Goal: Information Seeking & Learning: Learn about a topic

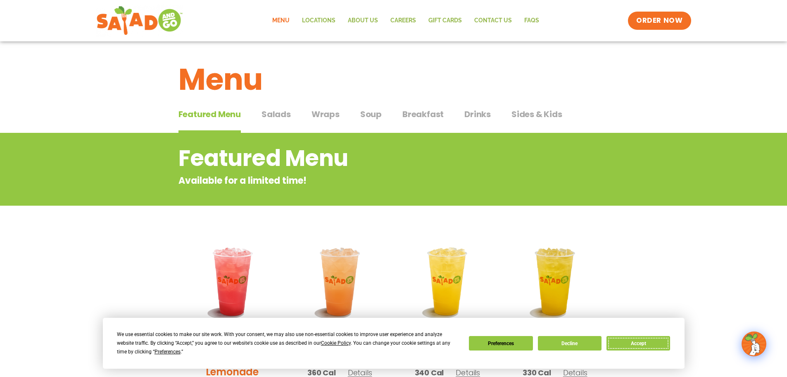
click at [643, 344] on button "Accept" at bounding box center [639, 343] width 64 height 14
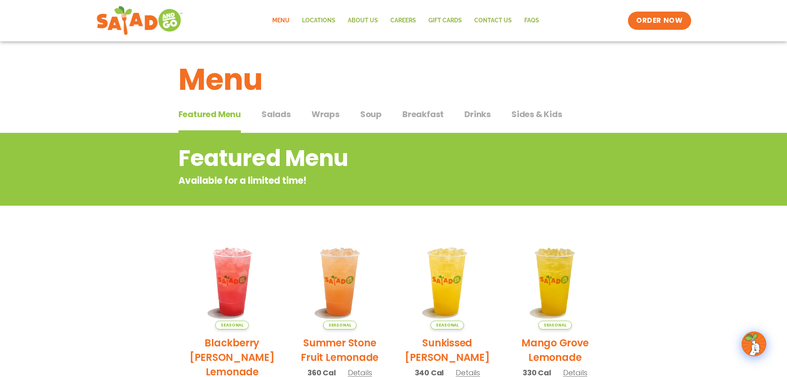
click at [427, 115] on span "Breakfast" at bounding box center [423, 114] width 41 height 12
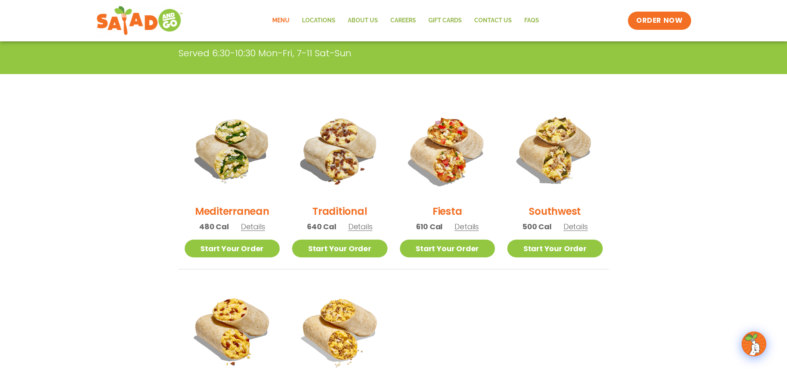
scroll to position [165, 0]
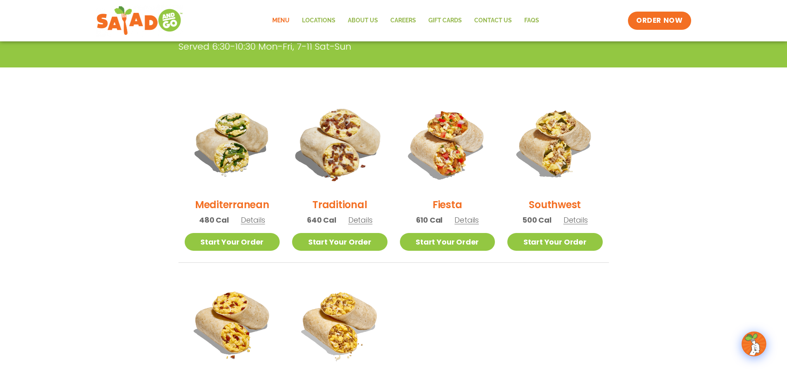
click at [332, 153] on img at bounding box center [340, 143] width 112 height 112
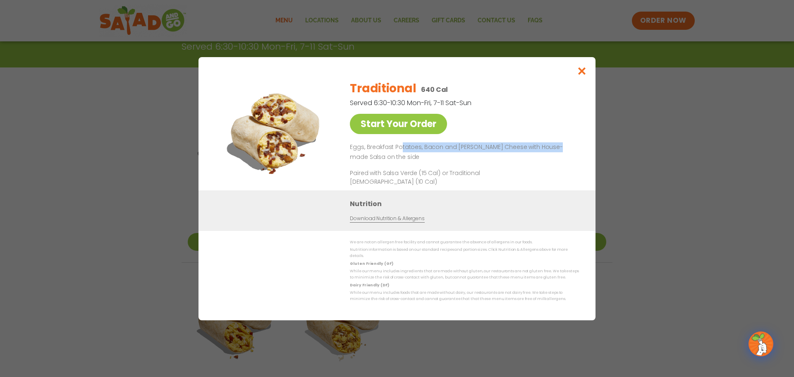
drag, startPoint x: 399, startPoint y: 149, endPoint x: 554, endPoint y: 149, distance: 154.6
click at [554, 149] on p "Eggs, Breakfast Potatoes, Bacon and [PERSON_NAME] Cheese with House-made Salsa …" at bounding box center [463, 152] width 226 height 20
click at [701, 172] on div "Start Your Order Traditional 640 Cal Served 6:30-10:30 Mon-Fri, 7-11 Sat-Sun St…" at bounding box center [397, 188] width 794 height 377
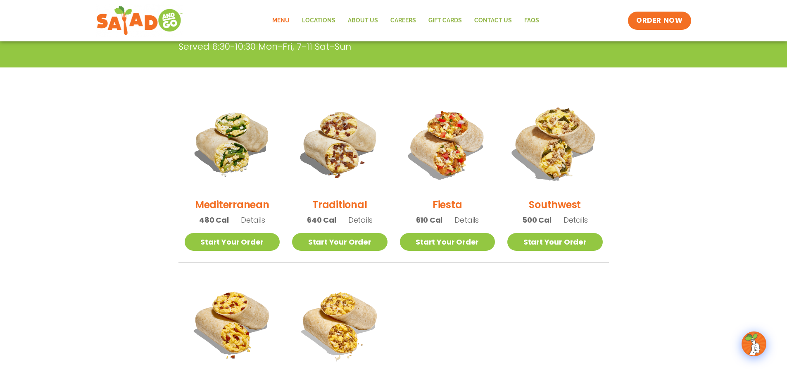
click at [567, 163] on img at bounding box center [555, 143] width 112 height 112
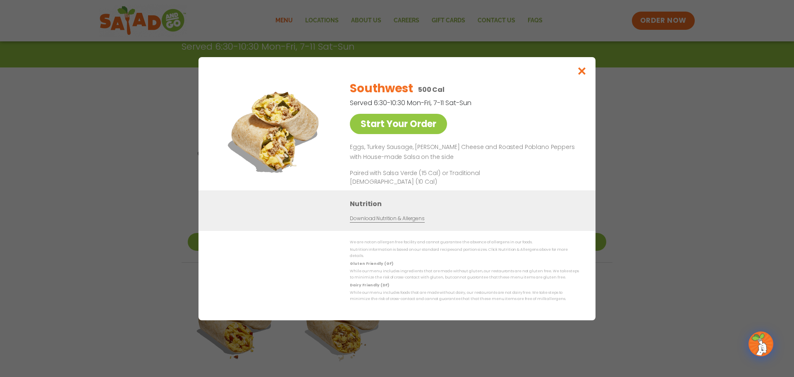
click at [670, 210] on div "Start Your Order Southwest 500 Cal Served 6:30-10:30 Mon-Fri, 7-11 Sat-Sun Star…" at bounding box center [397, 188] width 794 height 377
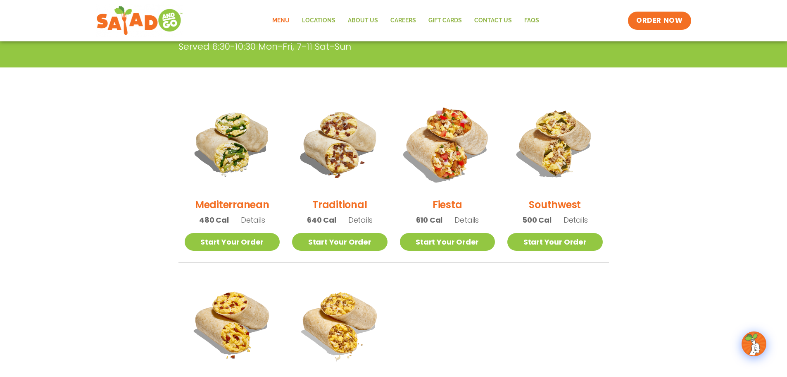
click at [460, 148] on img at bounding box center [447, 143] width 112 height 112
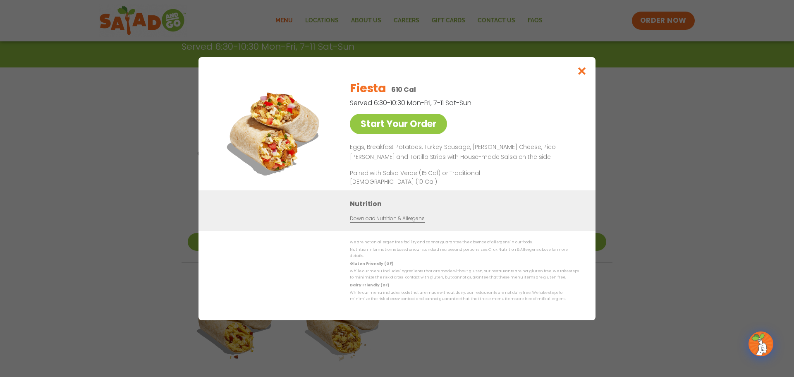
click at [672, 231] on div "Start Your Order Fiesta 610 Cal Served 6:30-10:30 Mon-Fri, 7-11 Sat-Sun Start Y…" at bounding box center [397, 188] width 794 height 377
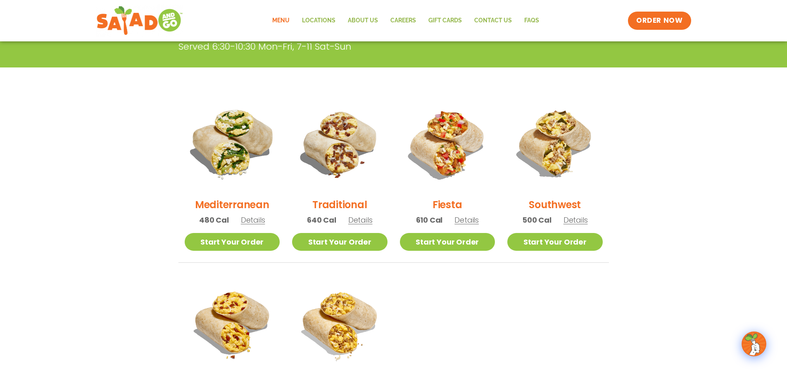
click at [240, 157] on img at bounding box center [232, 143] width 112 height 112
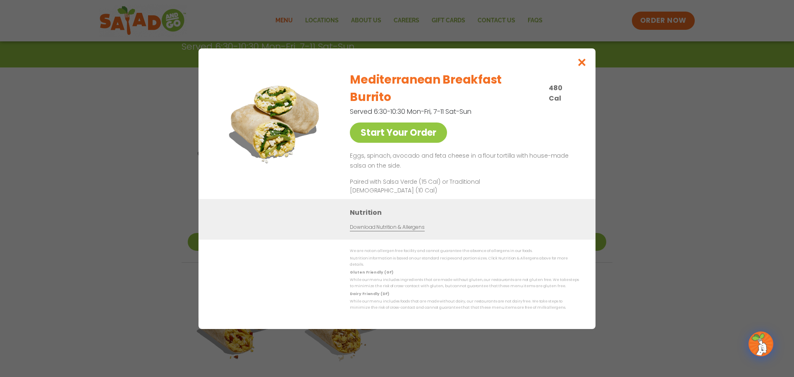
click at [648, 202] on div "Start Your Order Mediterranean Breakfast Burrito 480 Cal Served 6:30-10:30 Mon-…" at bounding box center [397, 188] width 794 height 377
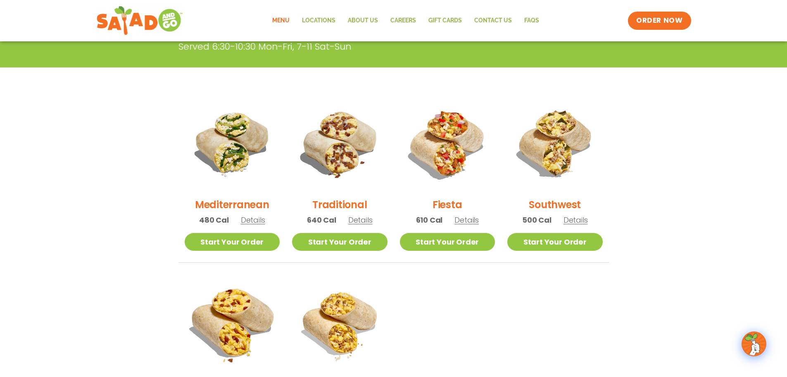
click at [247, 327] on img at bounding box center [232, 323] width 112 height 112
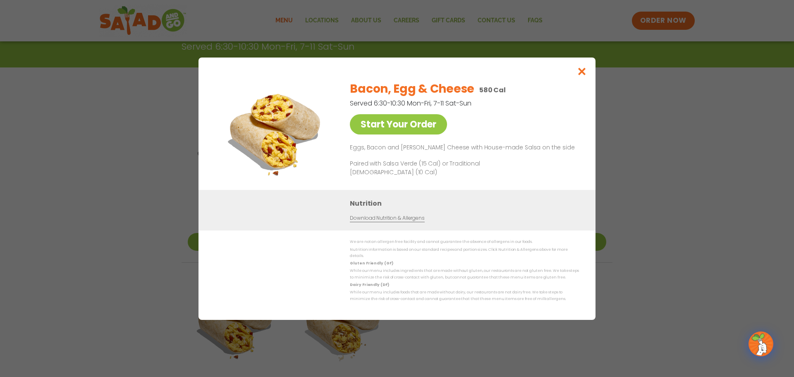
click at [654, 224] on div "Start Your Order Bacon, Egg & Cheese 580 Cal Served 6:30-10:30 Mon-Fri, 7-11 Sa…" at bounding box center [397, 188] width 794 height 377
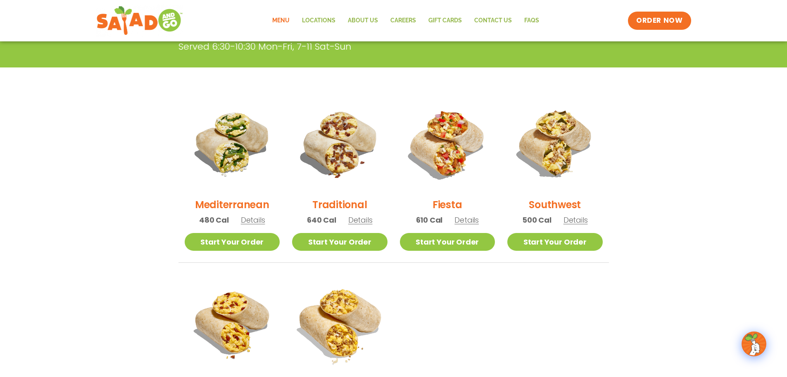
click at [336, 334] on img at bounding box center [340, 323] width 112 height 112
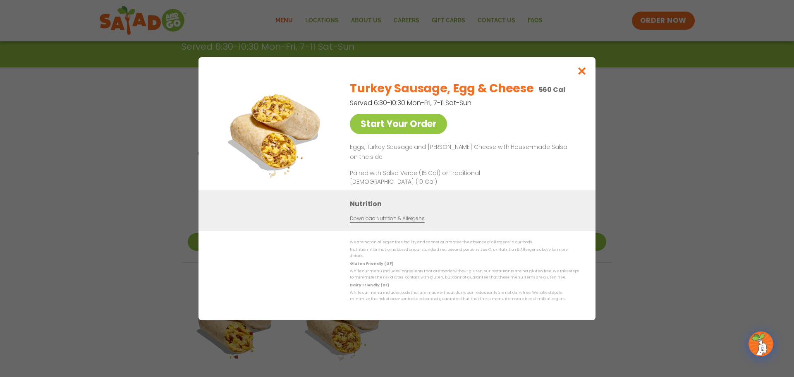
click at [672, 189] on div "Start Your Order Turkey Sausage, Egg & Cheese 560 Cal Served 6:30-10:30 Mon-Fri…" at bounding box center [397, 188] width 794 height 377
